Goal: Information Seeking & Learning: Find specific fact

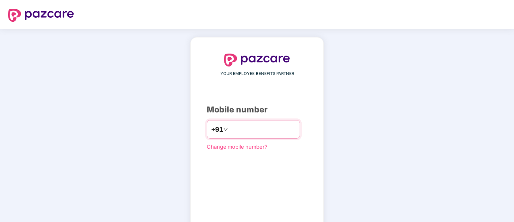
type input "**********"
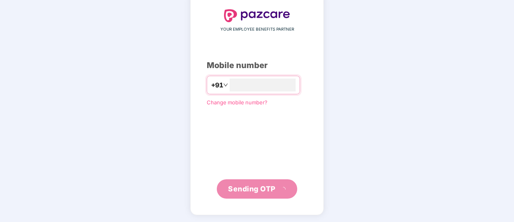
scroll to position [40, 0]
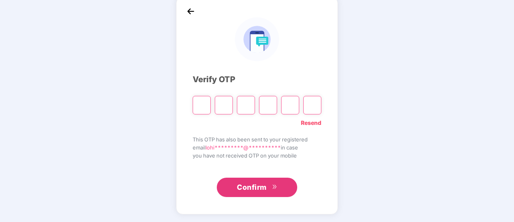
type input "*"
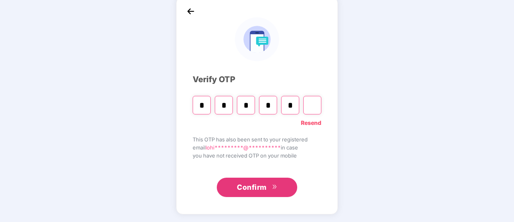
type input "*"
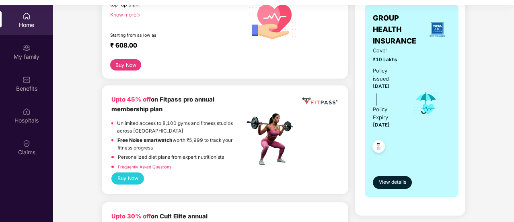
scroll to position [137, 0]
click at [389, 180] on span "View details" at bounding box center [392, 182] width 27 height 8
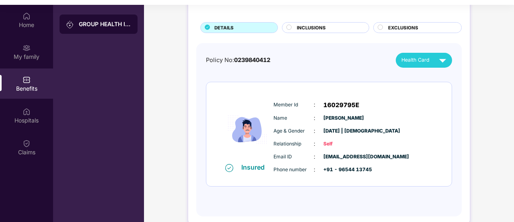
scroll to position [41, 0]
click at [401, 25] on span "EXCLUSIONS" at bounding box center [403, 27] width 30 height 7
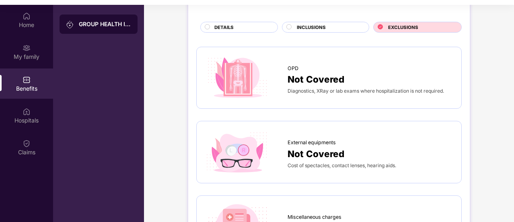
click at [312, 27] on span "INCLUSIONS" at bounding box center [311, 27] width 29 height 7
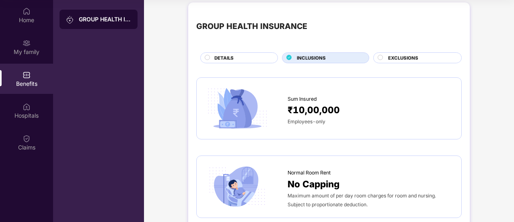
scroll to position [0, 0]
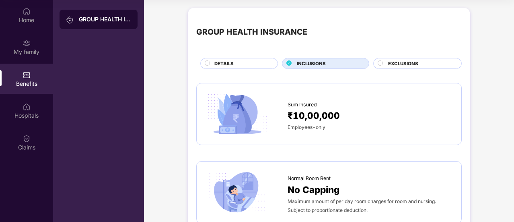
click at [380, 63] on circle at bounding box center [380, 62] width 5 height 5
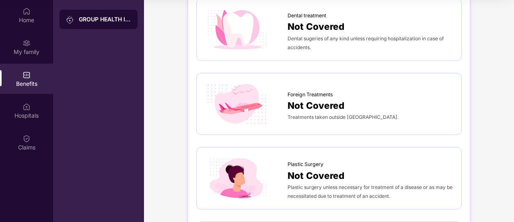
scroll to position [320, 0]
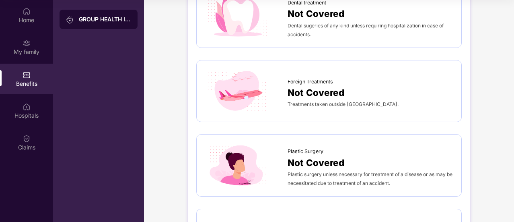
click at [313, 94] on span "Not Covered" at bounding box center [316, 92] width 57 height 14
click at [458, 106] on div "Foreign Treatments Not Covered Treatments taken outside [GEOGRAPHIC_DATA]." at bounding box center [328, 91] width 265 height 62
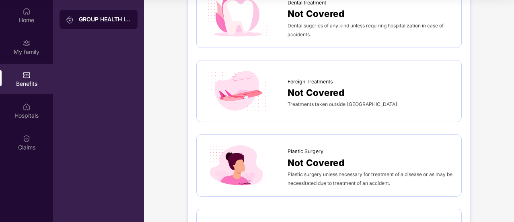
drag, startPoint x: 25, startPoint y: 1, endPoint x: 84, endPoint y: 73, distance: 92.3
click at [84, 73] on div "GROUP HEALTH INSURANCE" at bounding box center [98, 111] width 91 height 222
click at [80, 18] on div "GROUP HEALTH INSURANCE" at bounding box center [105, 19] width 52 height 8
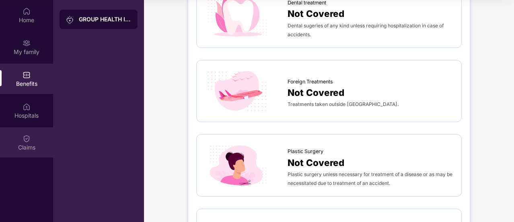
click at [25, 137] on img at bounding box center [27, 138] width 8 height 8
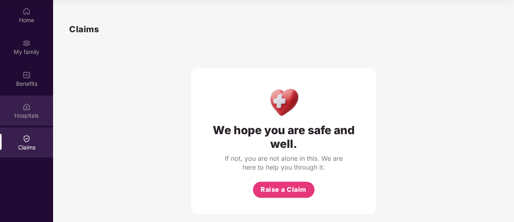
click at [31, 105] on div "Hospitals" at bounding box center [26, 110] width 53 height 30
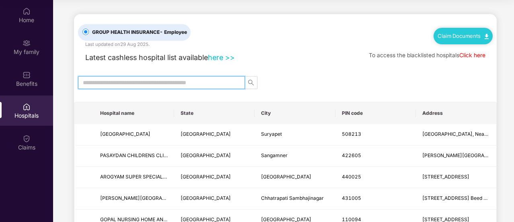
click at [189, 79] on input "text" at bounding box center [158, 82] width 151 height 9
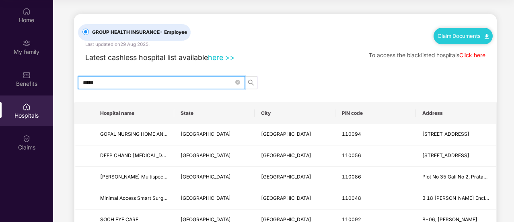
type input "*****"
click at [160, 80] on input "*****" at bounding box center [158, 82] width 151 height 9
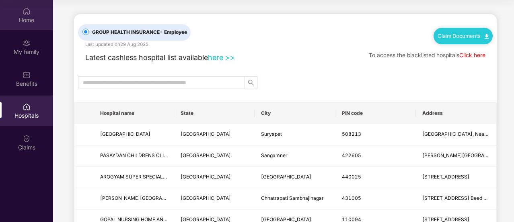
click at [29, 17] on div "Home" at bounding box center [26, 20] width 53 height 8
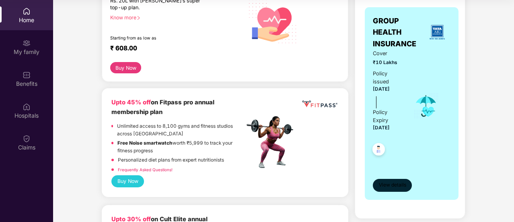
scroll to position [130, 0]
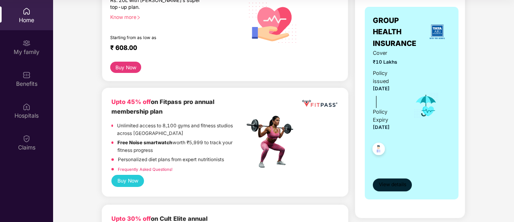
click at [392, 184] on span "View details" at bounding box center [392, 185] width 27 height 8
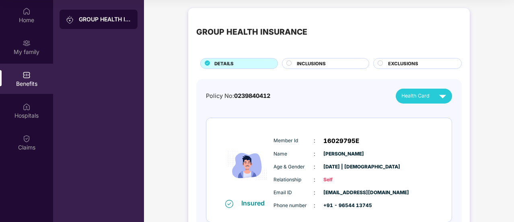
click at [251, 95] on span "0239840412" at bounding box center [252, 95] width 36 height 7
copy span "0239840412"
click at [348, 140] on span "16029795E" at bounding box center [341, 141] width 36 height 10
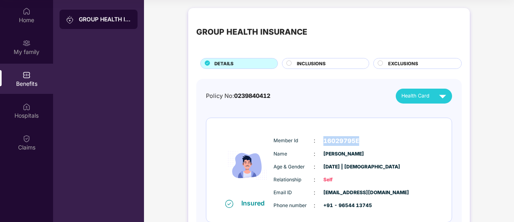
copy span "16029795E"
click at [391, 106] on div "Policy No: 0239840412 Health Card Insured Member Id : 16029795E Name : [PERSON_…" at bounding box center [329, 161] width 246 height 146
click at [340, 137] on span "16029795E" at bounding box center [341, 141] width 36 height 10
copy span "16029795E"
